Goal: Transaction & Acquisition: Purchase product/service

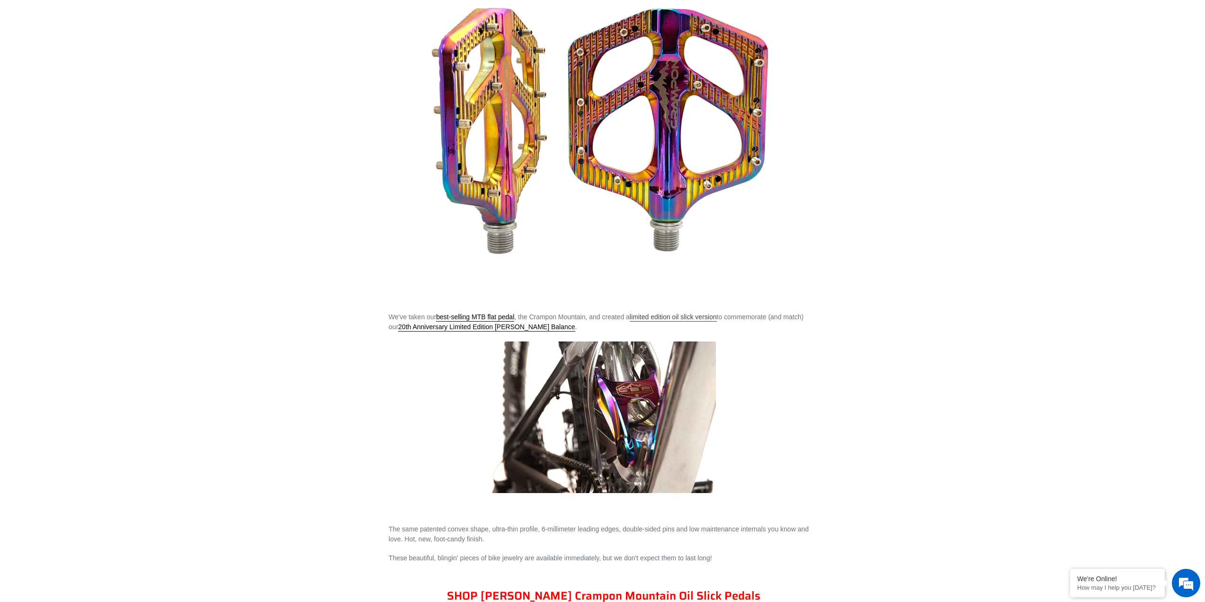
click at [689, 320] on link "limited edition oil slick version" at bounding box center [673, 317] width 87 height 9
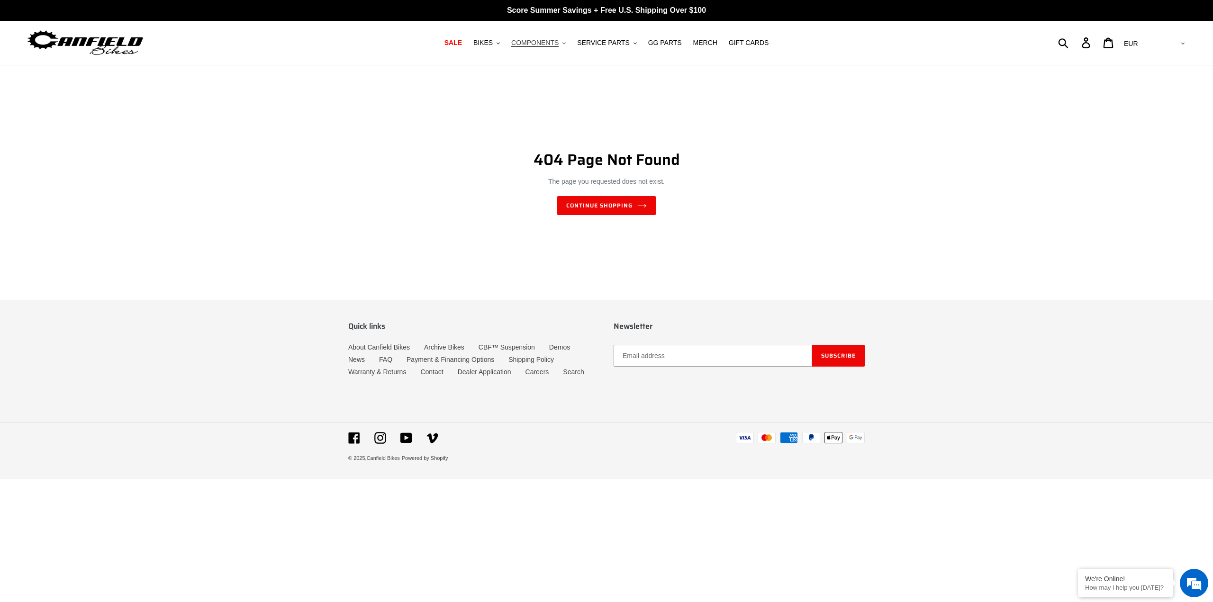
click at [566, 42] on icon ".cls-1{fill:#231f20}" at bounding box center [563, 43] width 3 height 3
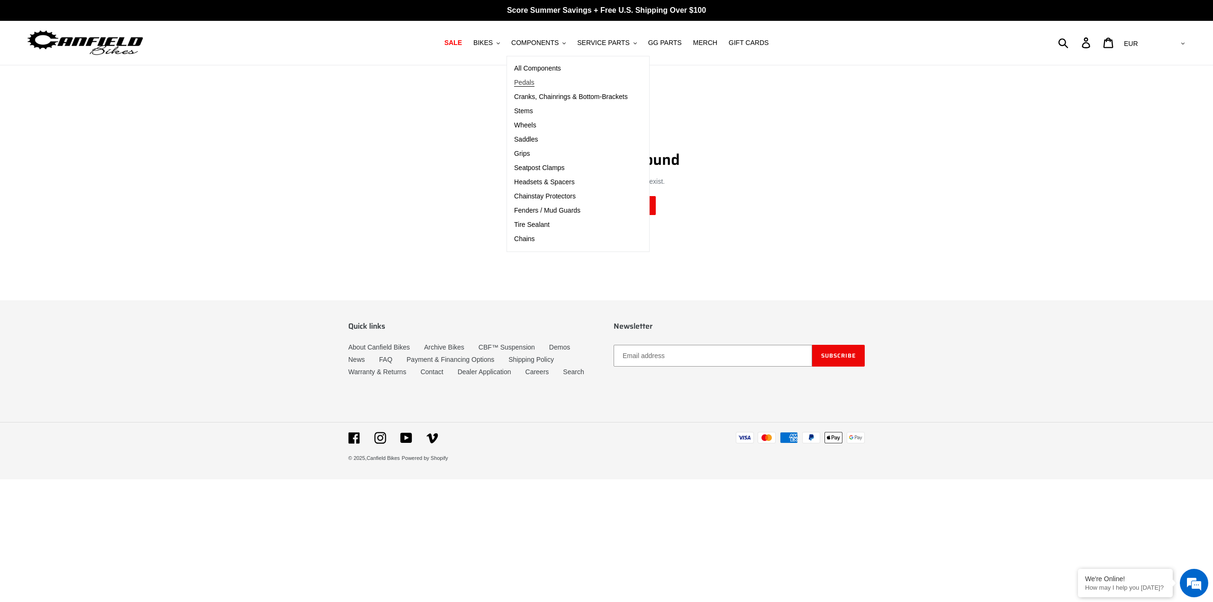
click at [533, 82] on span "Pedals" at bounding box center [524, 83] width 20 height 8
